Goal: Task Accomplishment & Management: Manage account settings

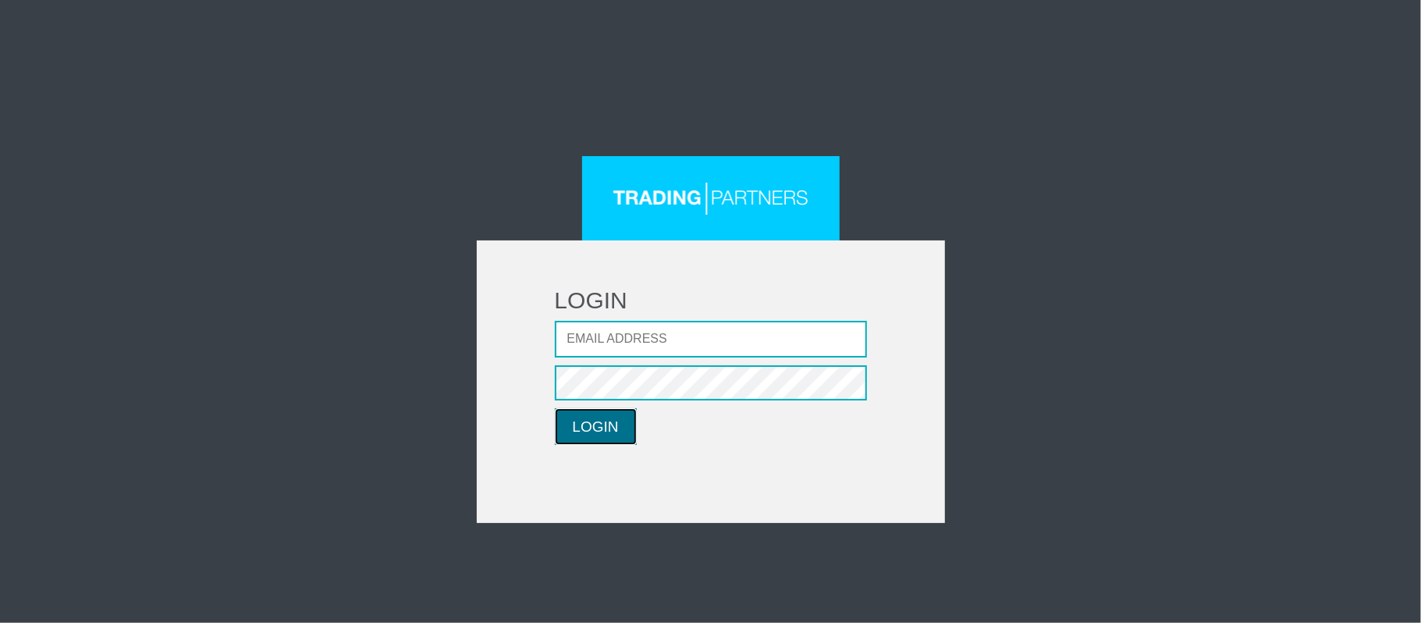
click at [603, 426] on button "LOGIN" at bounding box center [596, 426] width 82 height 37
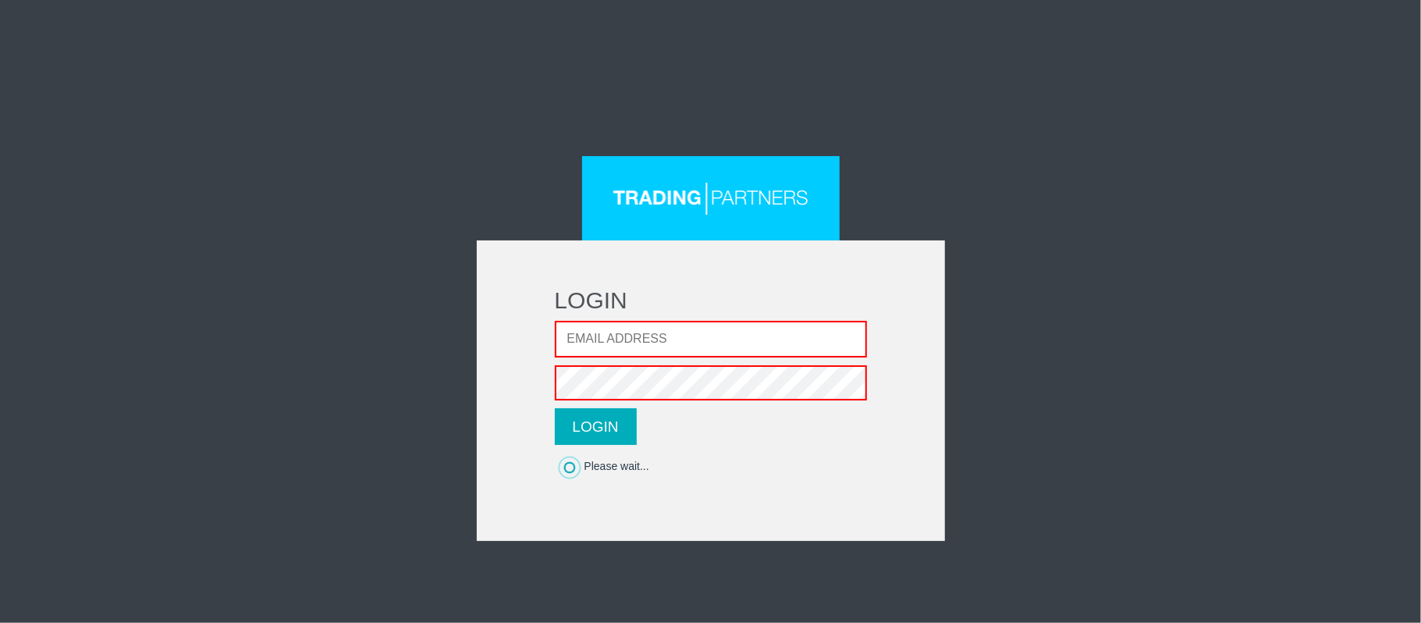
type input "[EMAIL_ADDRESS][DOMAIN_NAME]"
click at [597, 432] on button "LOGIN" at bounding box center [596, 426] width 82 height 37
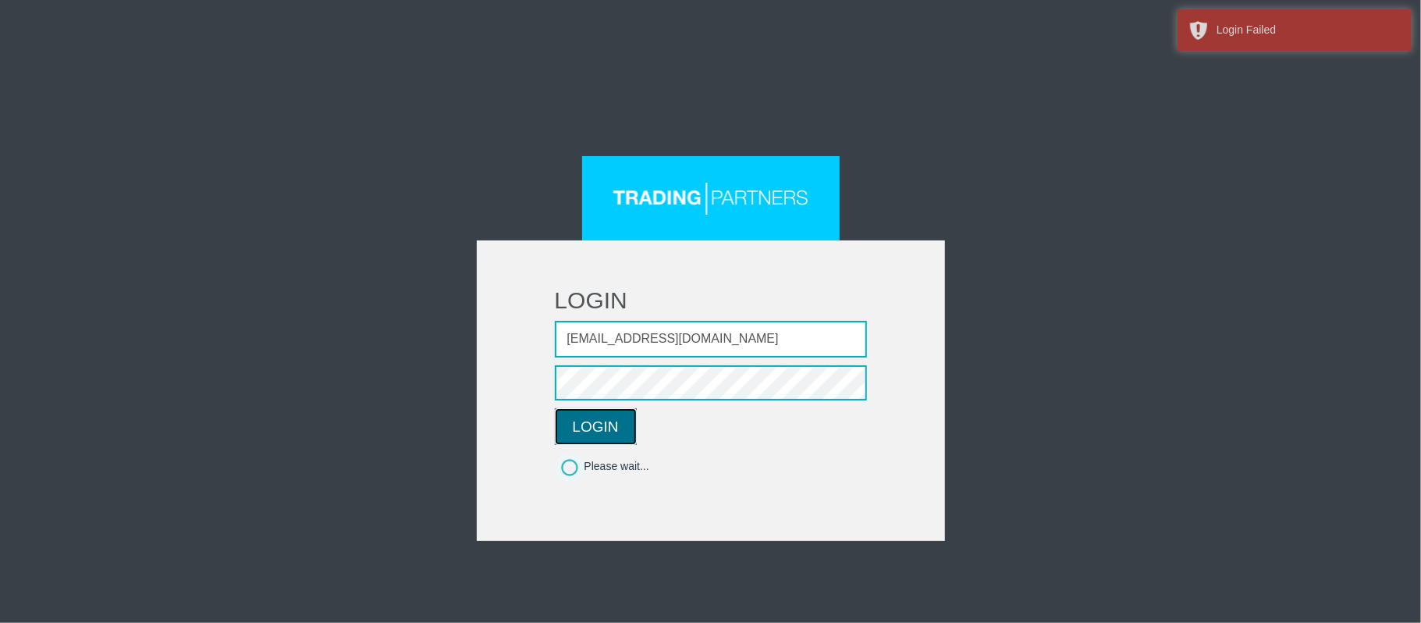
click at [594, 429] on button "LOGIN" at bounding box center [596, 426] width 82 height 37
click at [614, 423] on button "LOGIN" at bounding box center [596, 426] width 82 height 37
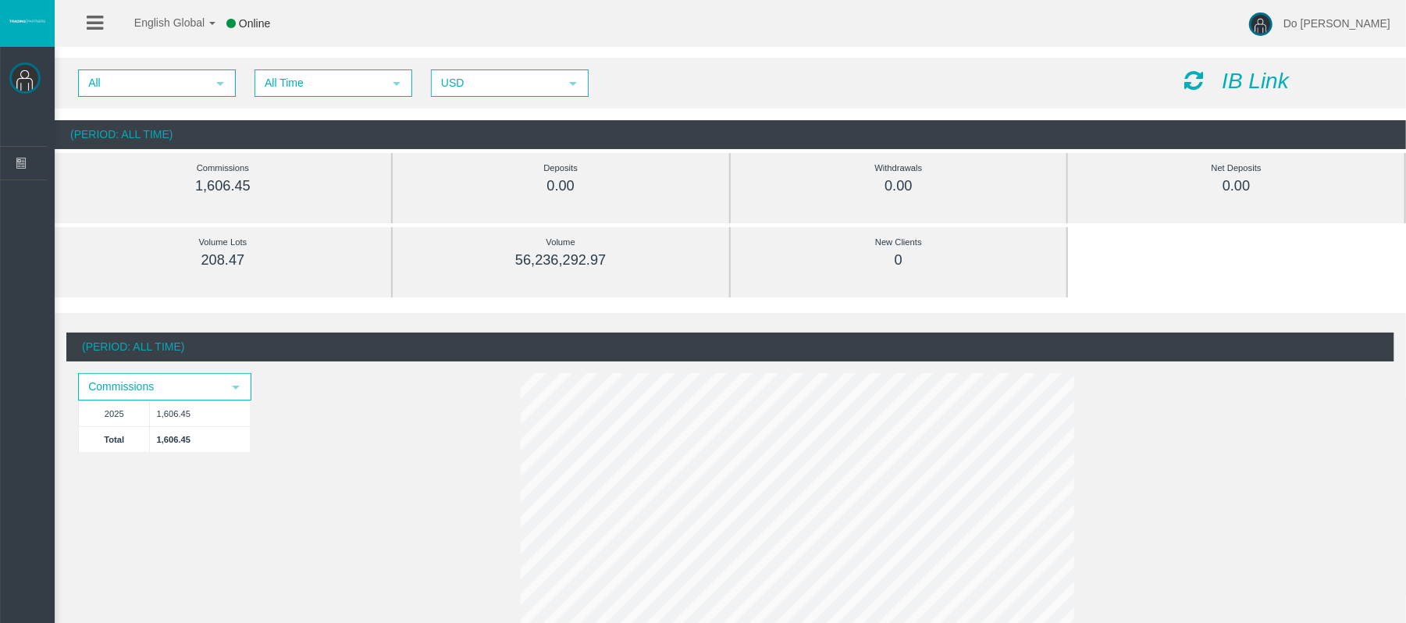
scroll to position [104, 0]
